Goal: Check status: Check status

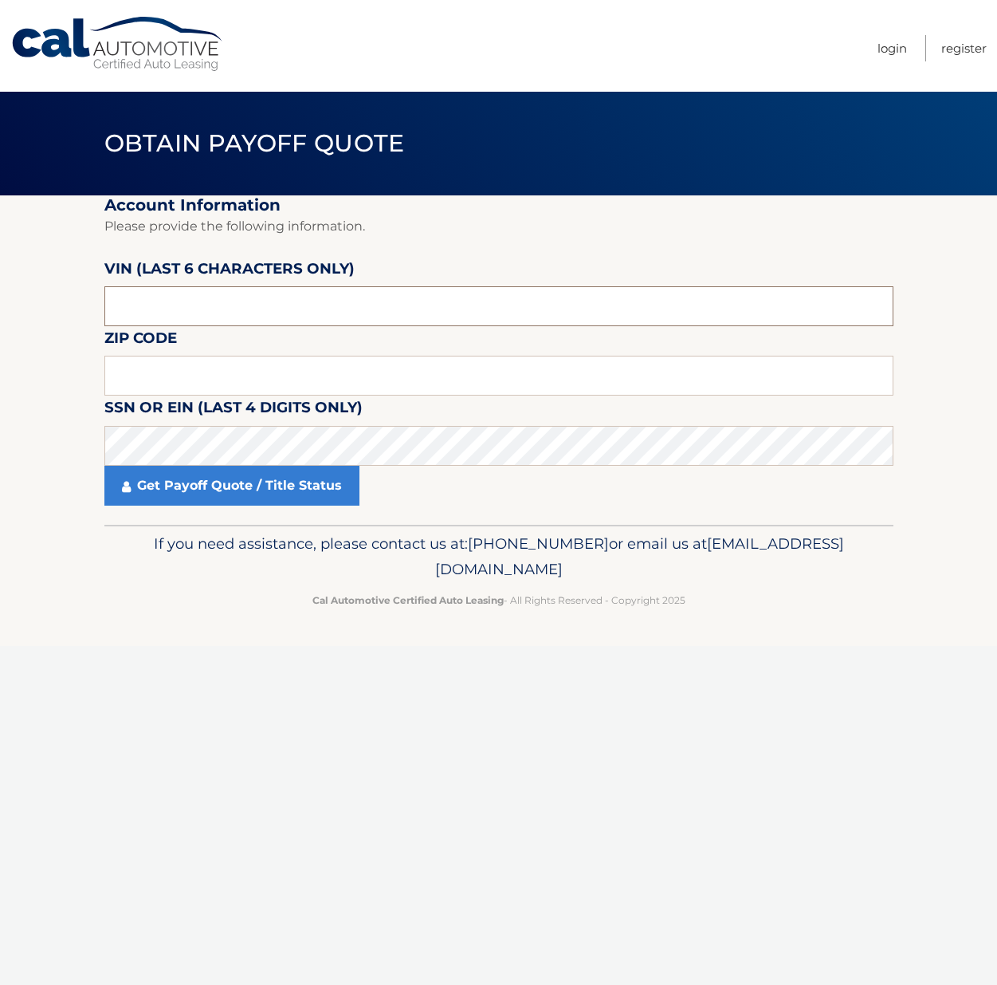
click at [171, 324] on input "text" at bounding box center [498, 306] width 789 height 40
click at [171, 322] on input "text" at bounding box center [498, 306] width 789 height 40
type input "022265"
type input "19070"
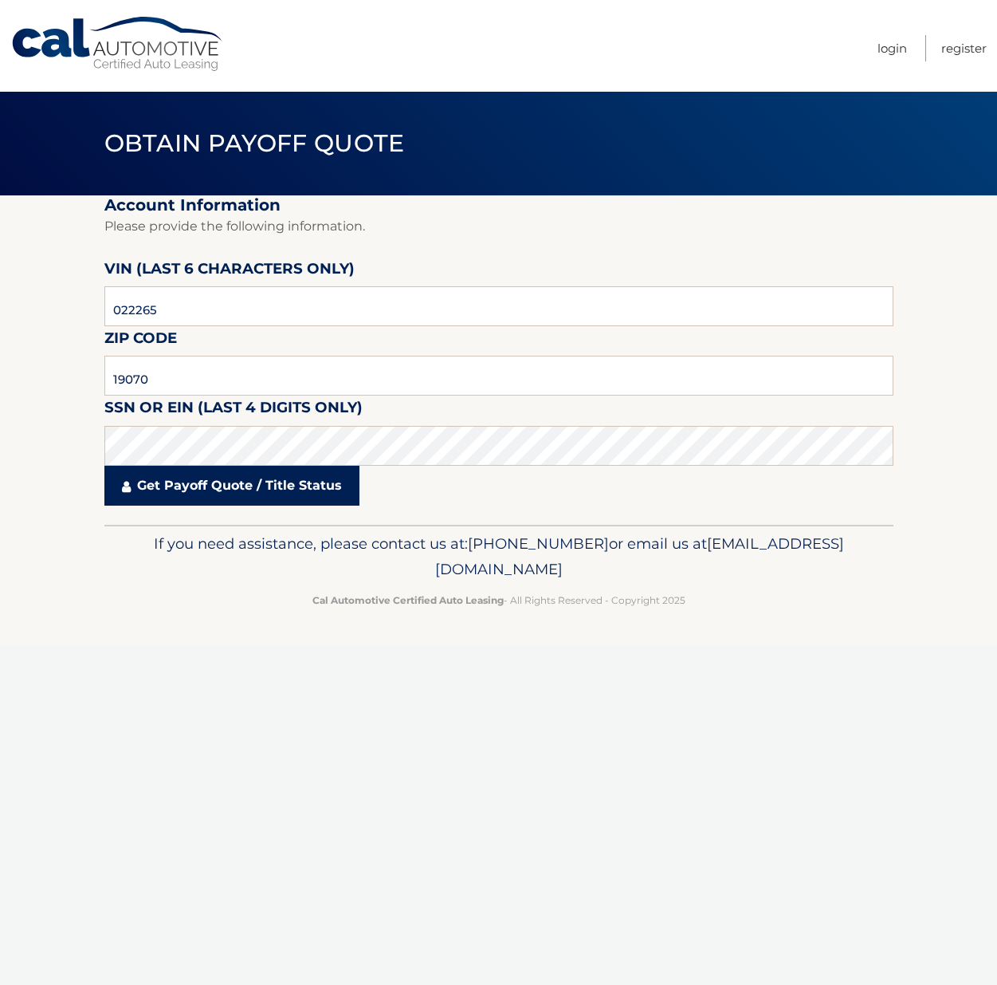
click at [257, 476] on link "Get Payoff Quote / Title Status" at bounding box center [231, 486] width 255 height 40
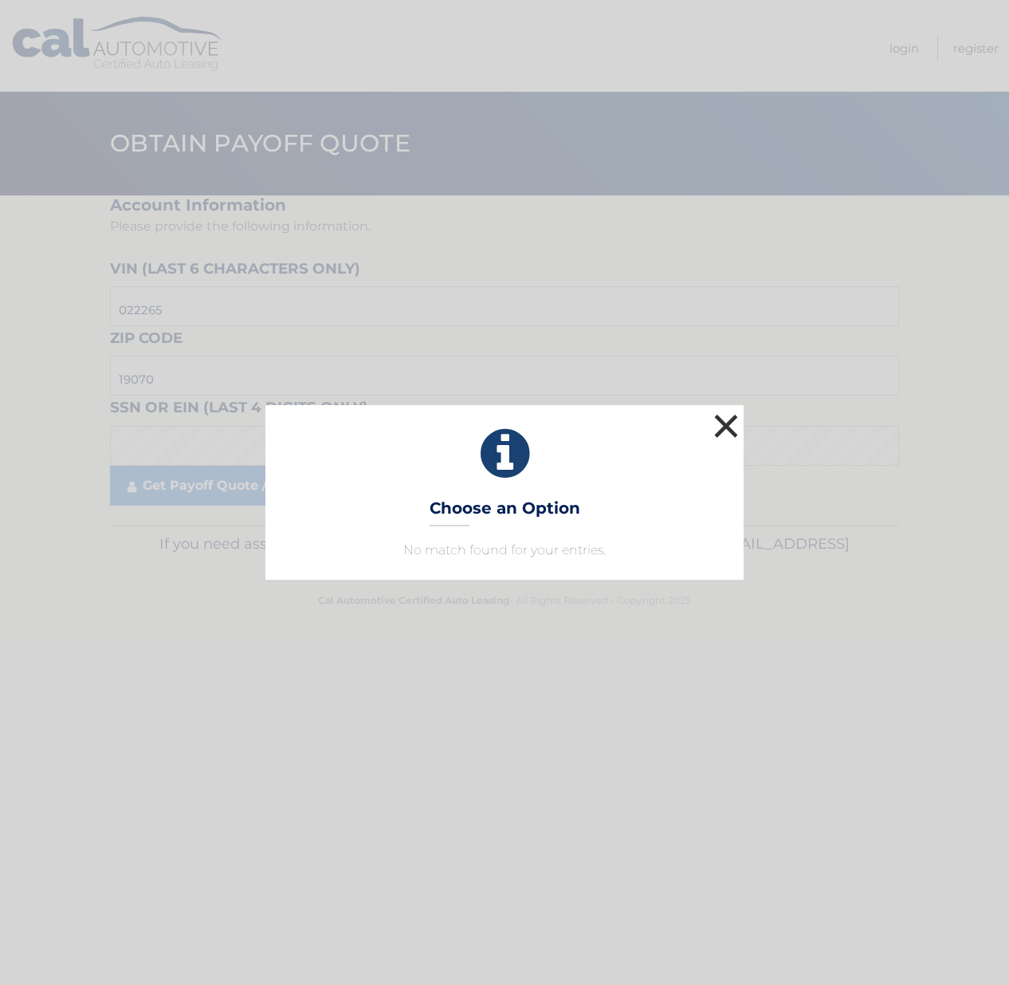
click at [727, 420] on button "×" at bounding box center [726, 426] width 32 height 32
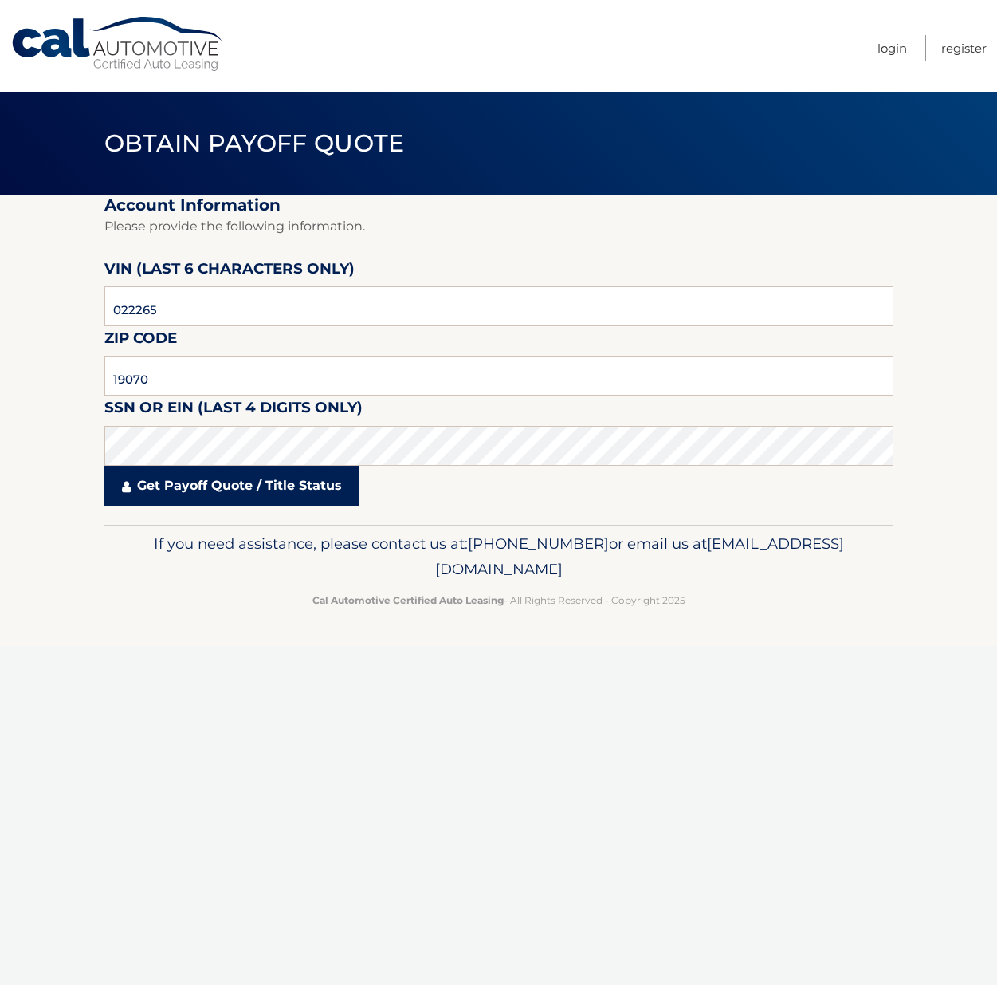
click at [271, 490] on link "Get Payoff Quote / Title Status" at bounding box center [231, 486] width 255 height 40
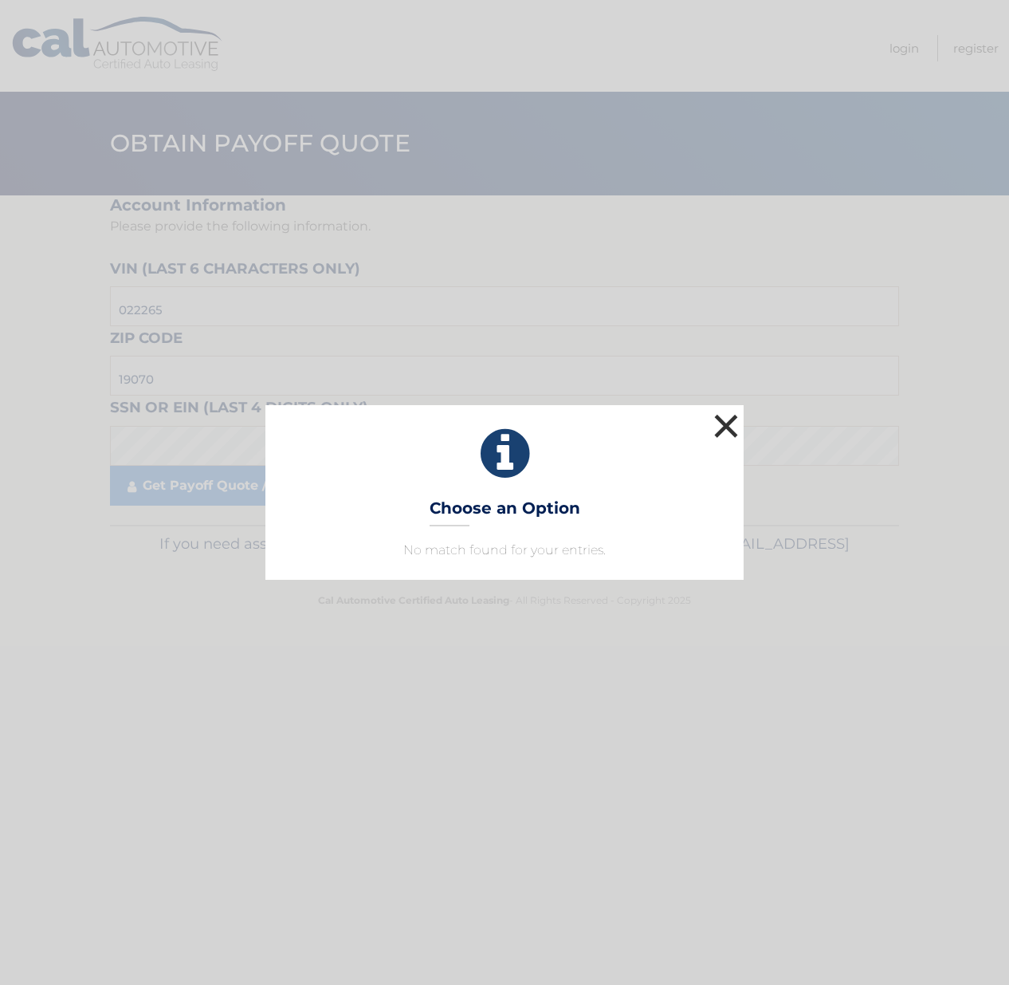
click at [734, 431] on button "×" at bounding box center [726, 426] width 32 height 32
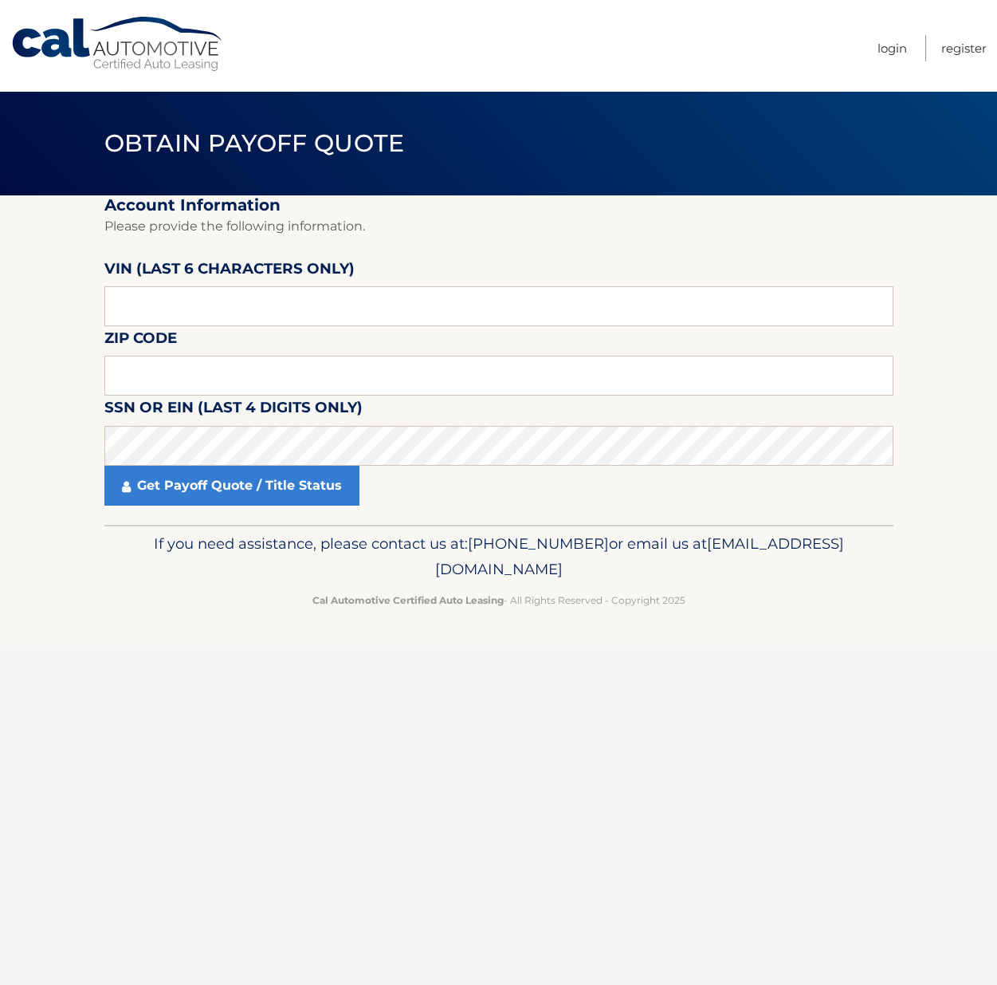
click at [192, 269] on label "VIN (last 6 characters only)" at bounding box center [229, 272] width 250 height 30
click at [195, 289] on input "text" at bounding box center [498, 306] width 789 height 40
type input "022265"
click at [182, 356] on input "text" at bounding box center [498, 376] width 789 height 40
type input "19070"
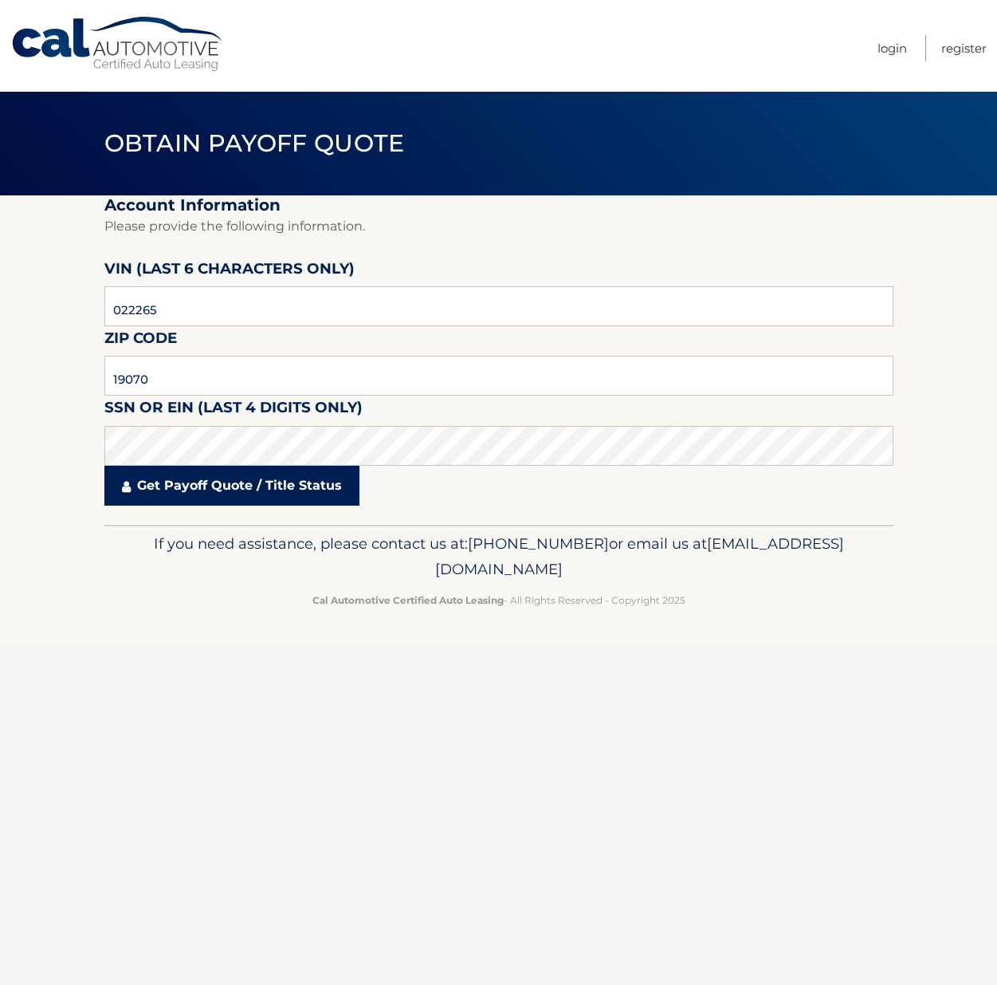
click at [250, 492] on link "Get Payoff Quote / Title Status" at bounding box center [231, 486] width 255 height 40
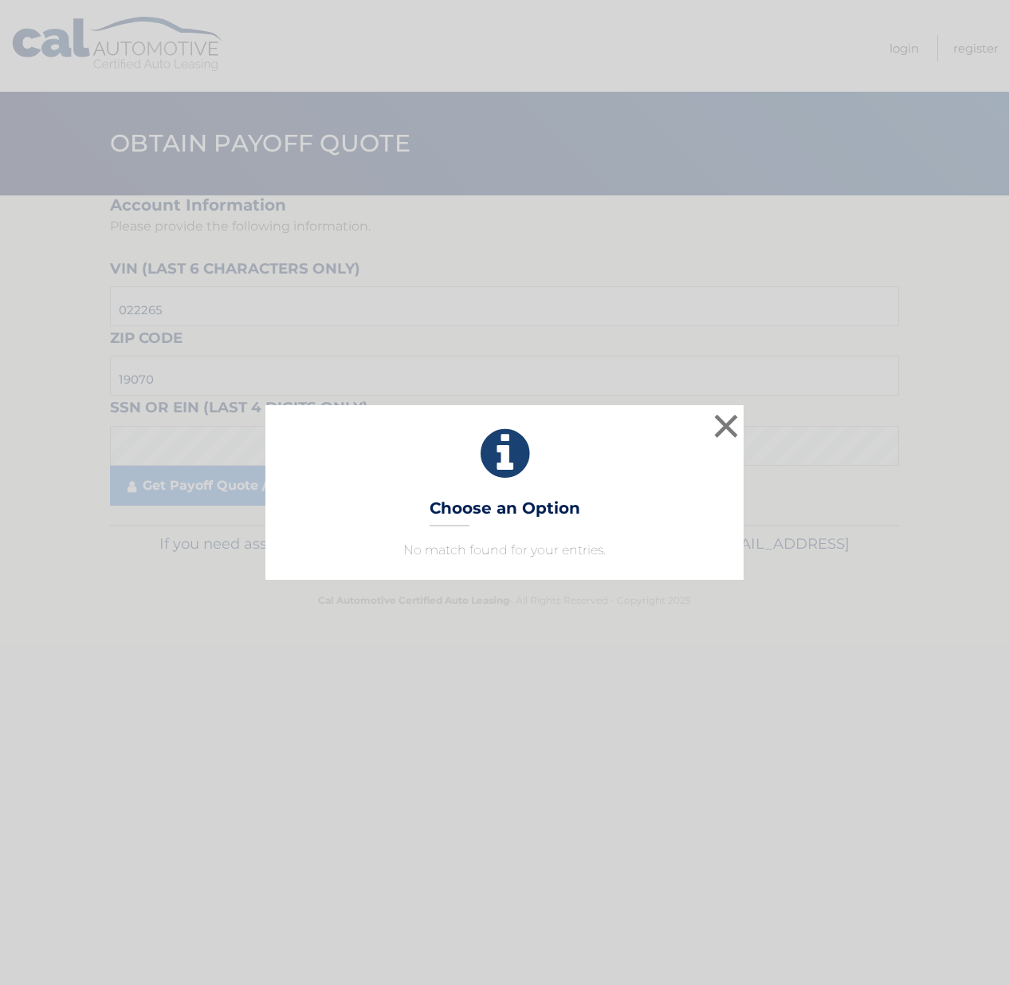
click at [765, 384] on div "× Choose an Option No match found for your entries. This is what you see on sec…" at bounding box center [504, 492] width 1009 height 985
